Goal: Information Seeking & Learning: Learn about a topic

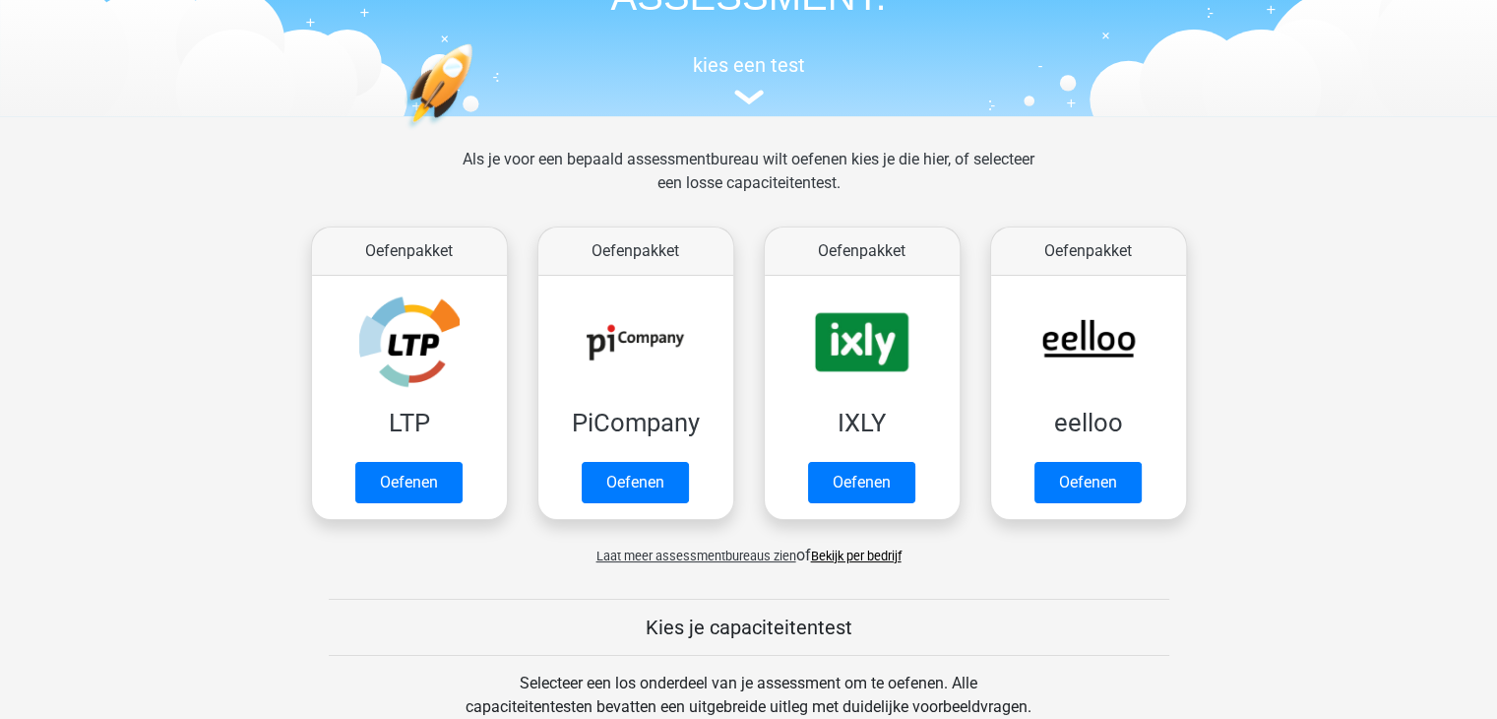
scroll to position [160, 0]
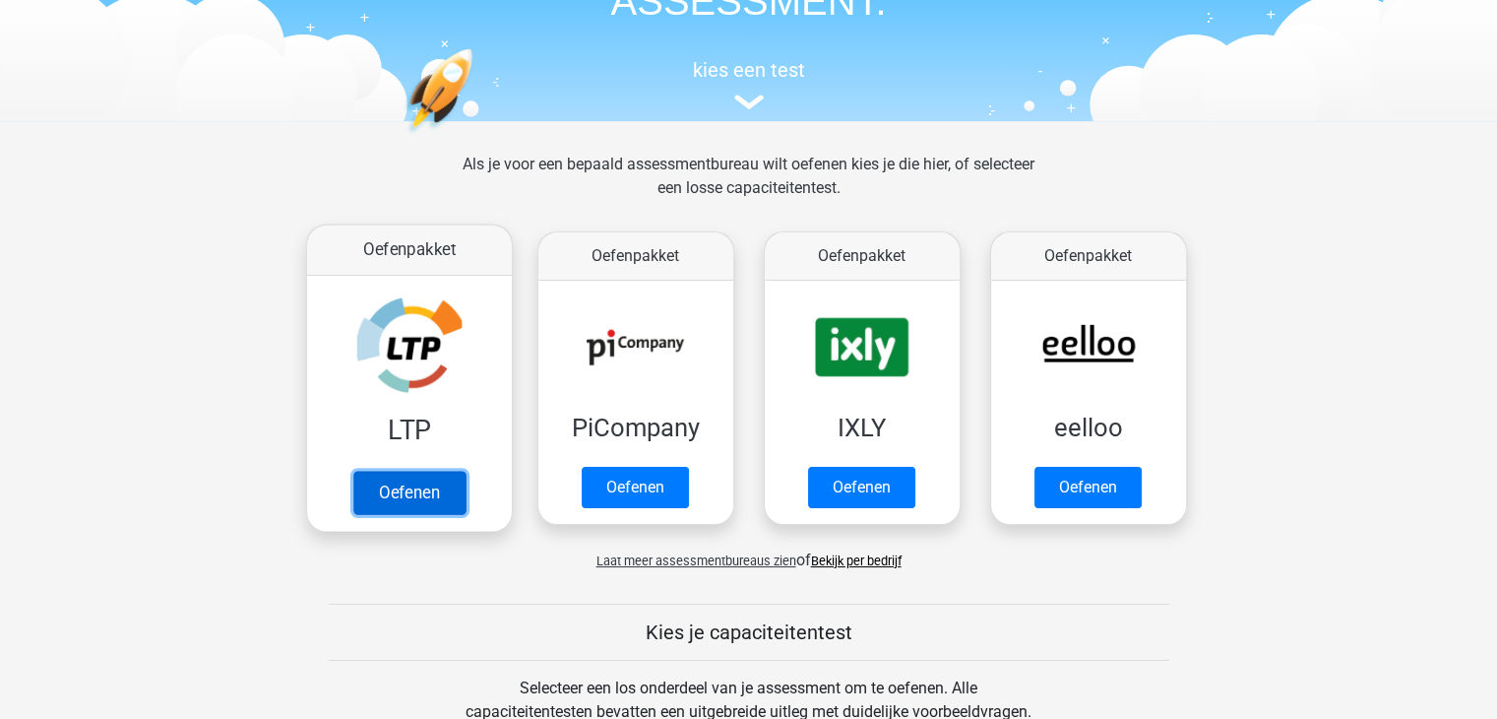
click at [392, 470] on link "Oefenen" at bounding box center [408, 491] width 112 height 43
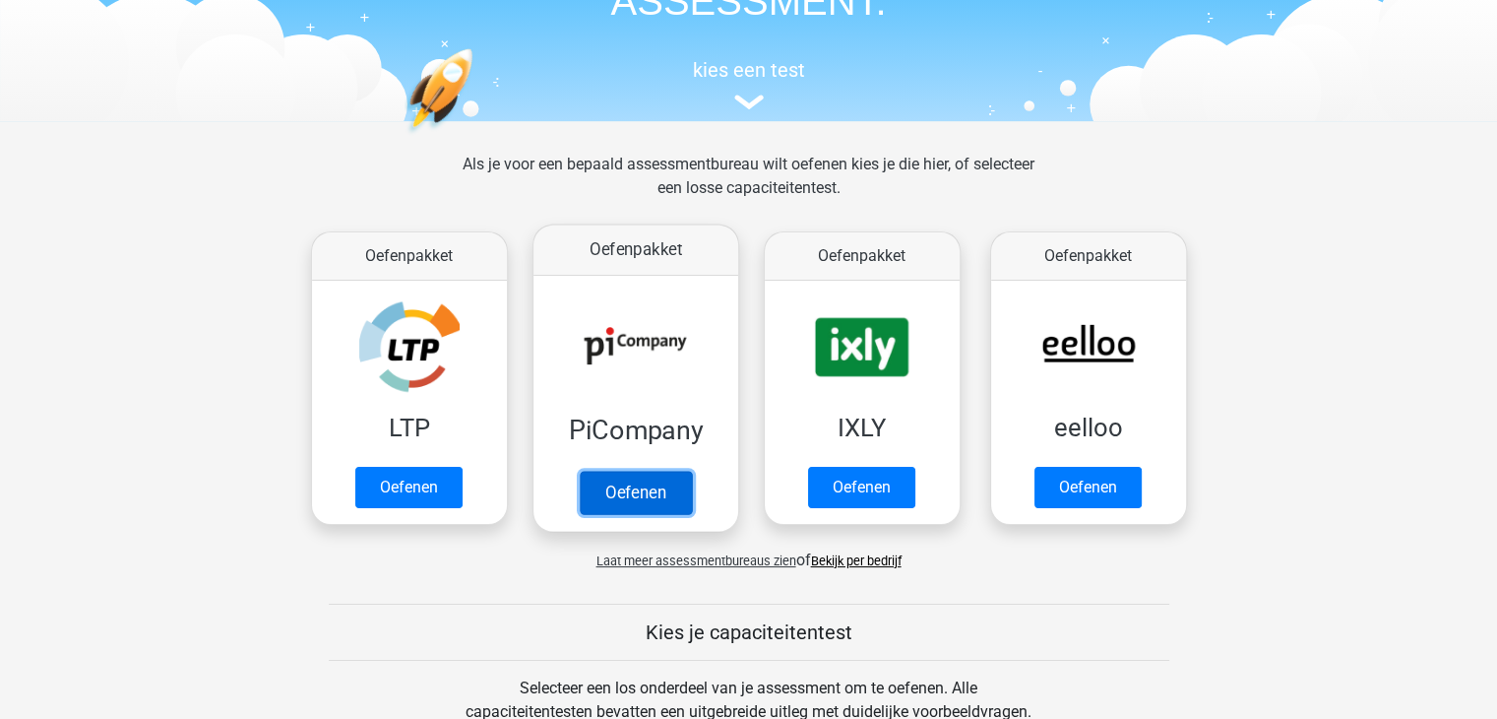
click at [579, 470] on link "Oefenen" at bounding box center [635, 491] width 112 height 43
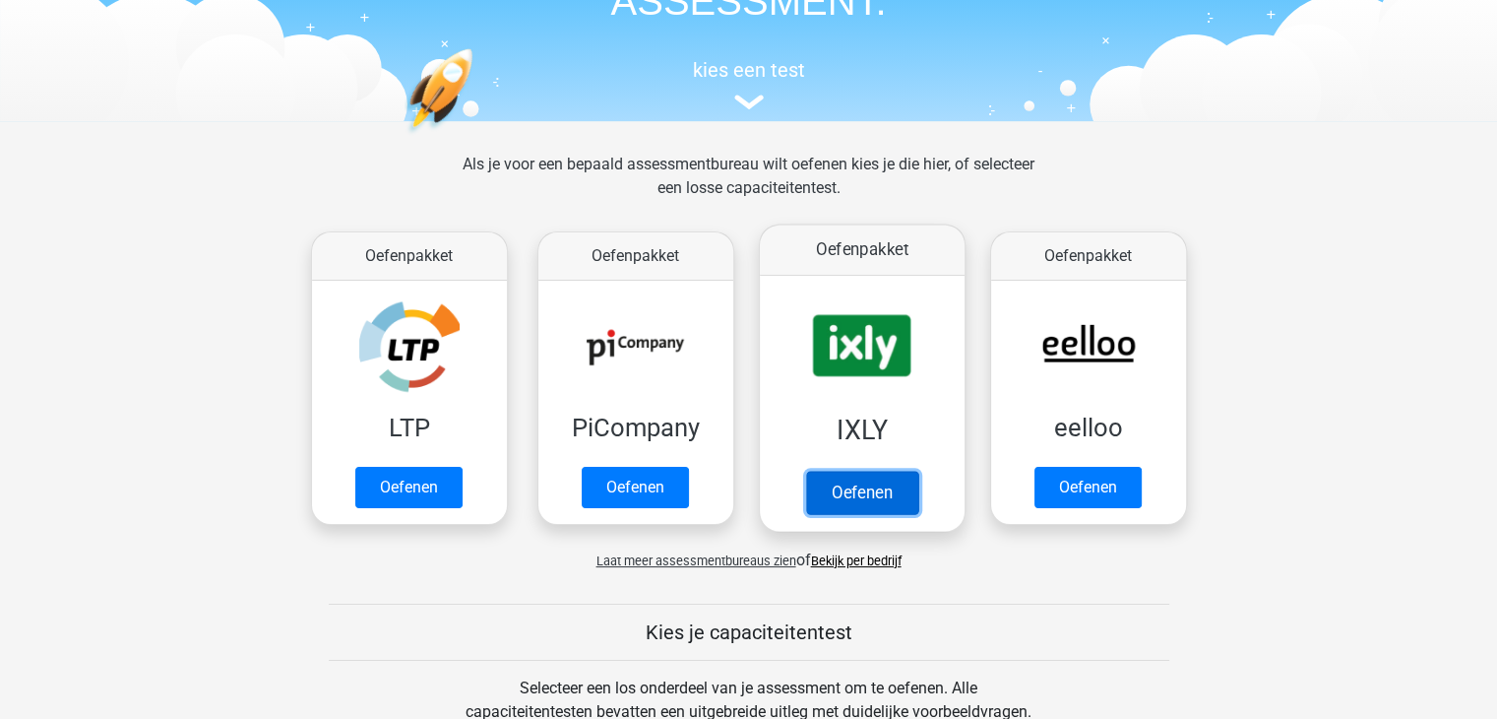
click at [805, 470] on link "Oefenen" at bounding box center [861, 491] width 112 height 43
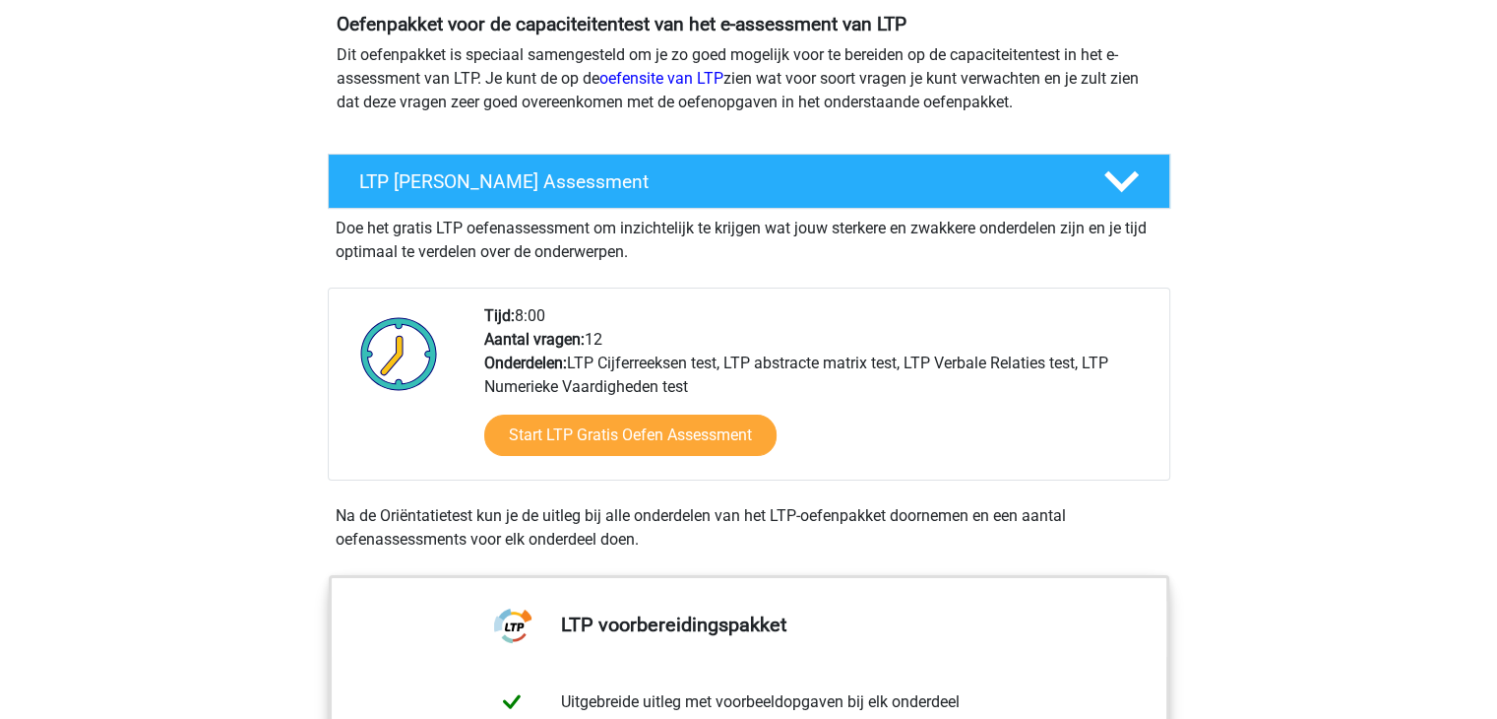
scroll to position [188, 0]
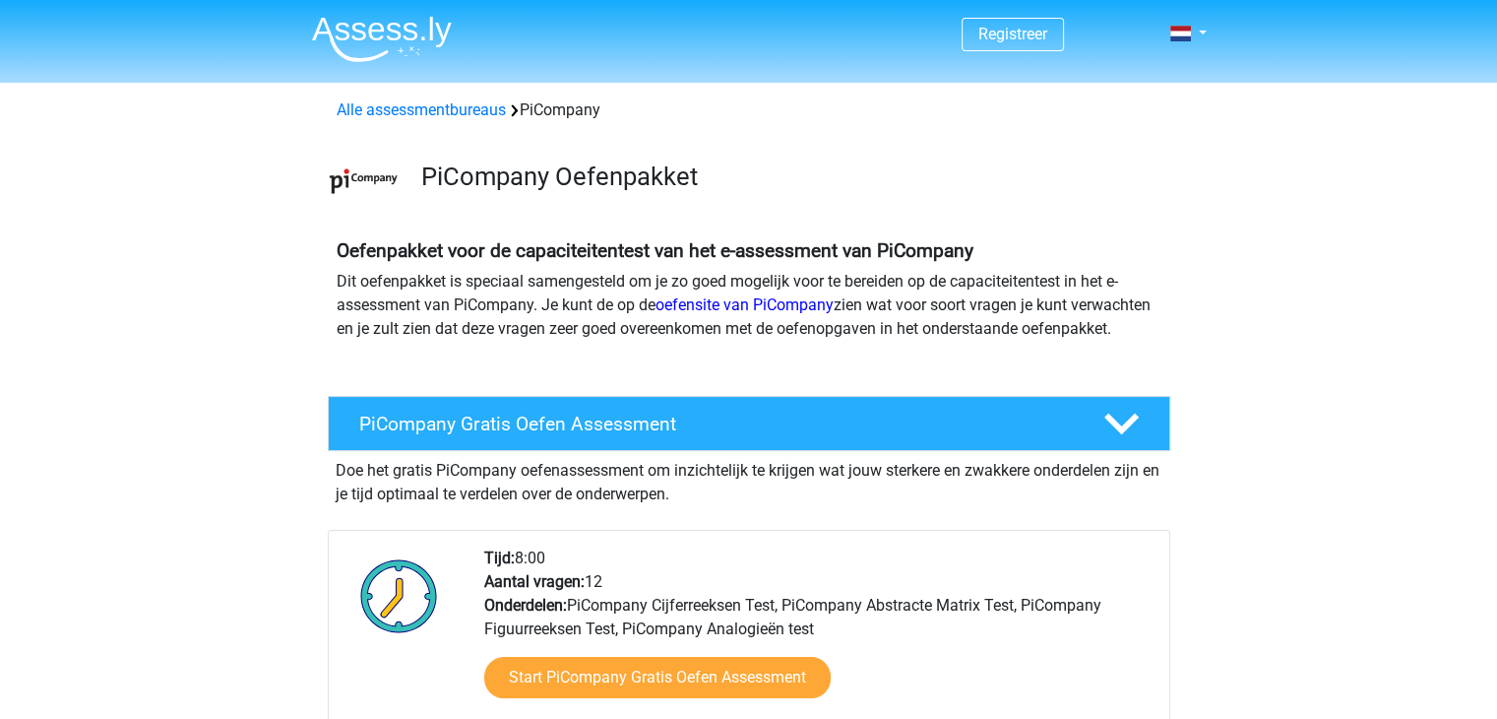
scroll to position [102, 0]
